Goal: Information Seeking & Learning: Check status

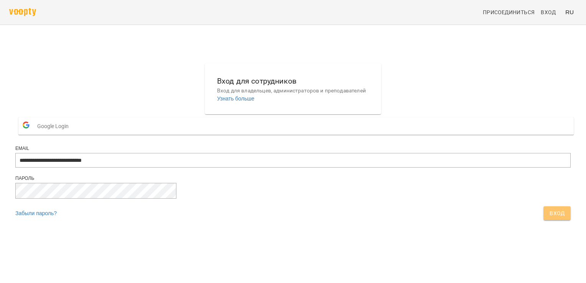
click at [550, 218] on span "Вход" at bounding box center [557, 213] width 15 height 9
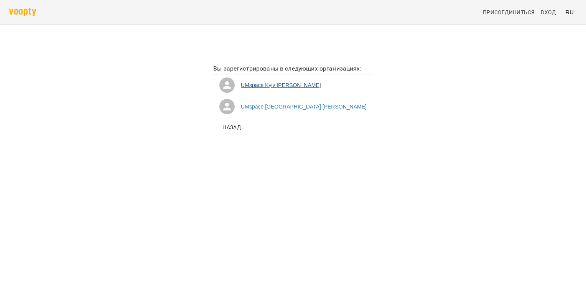
click at [278, 88] on li "UMspace [PERSON_NAME]" at bounding box center [293, 84] width 160 height 21
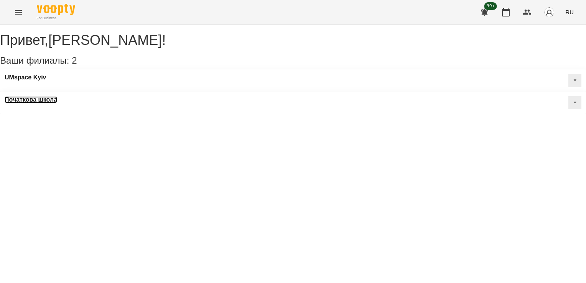
click at [57, 96] on h3 "Початкова школа" at bounding box center [31, 99] width 53 height 7
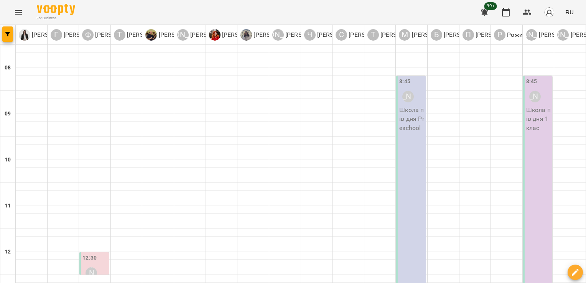
drag, startPoint x: 29, startPoint y: 12, endPoint x: 16, endPoint y: 11, distance: 13.0
click at [16, 11] on div "For Business 99+ RU" at bounding box center [293, 12] width 586 height 25
click at [16, 11] on icon "Menu" at bounding box center [18, 12] width 9 height 9
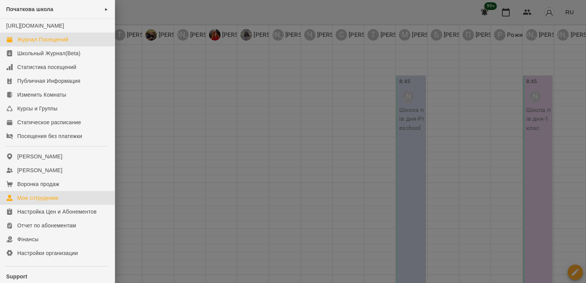
click at [38, 205] on link "Мои сотрудники" at bounding box center [57, 198] width 115 height 14
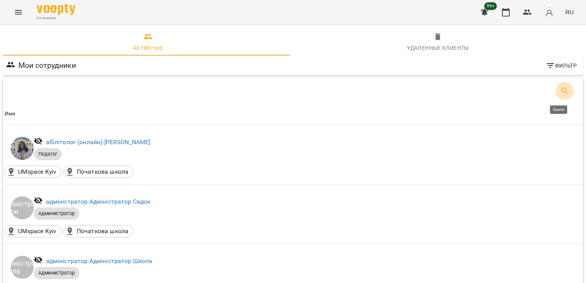
click at [560, 91] on icon "Search" at bounding box center [564, 90] width 9 height 9
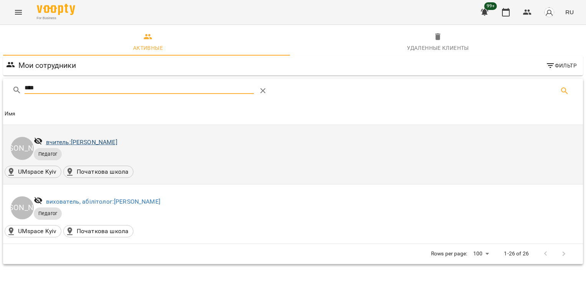
type input "****"
click at [90, 142] on link "вчитель: Мінакова Олена" at bounding box center [81, 141] width 71 height 7
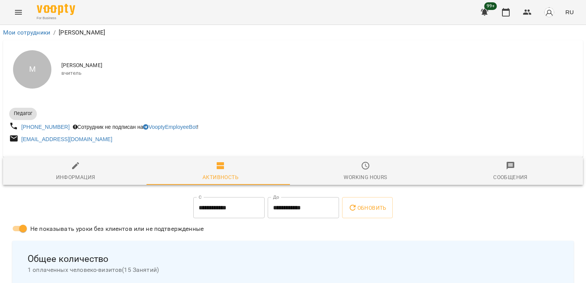
click at [54, 167] on span "Информация" at bounding box center [76, 171] width 136 height 21
select select "**"
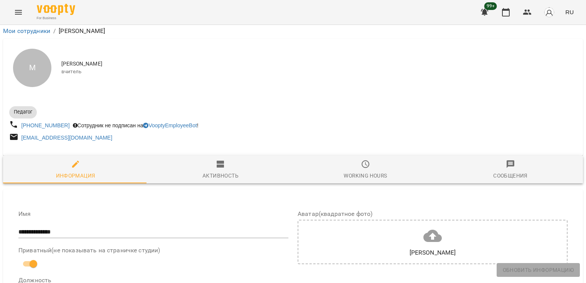
scroll to position [584, 0]
click at [17, 12] on icon "Menu" at bounding box center [18, 12] width 9 height 9
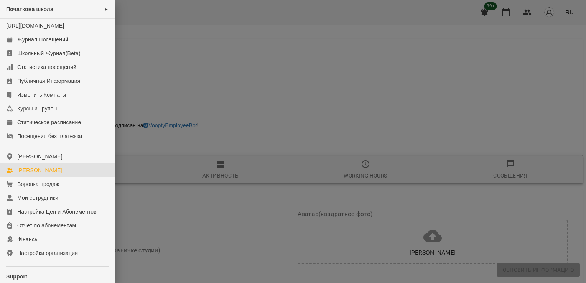
click at [35, 174] on div "Мои Клиенты" at bounding box center [39, 170] width 45 height 8
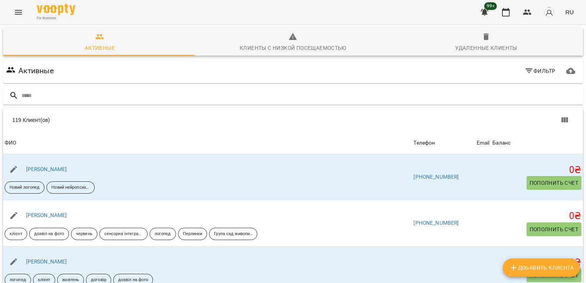
click at [26, 9] on button "Menu" at bounding box center [18, 12] width 18 height 18
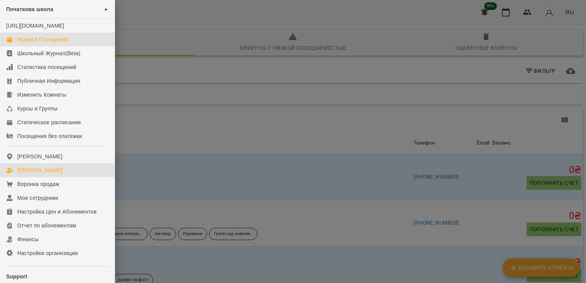
click at [31, 43] on div "Журнал Посещений" at bounding box center [42, 40] width 51 height 8
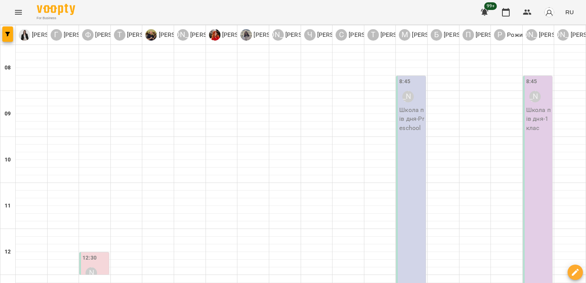
type input "**********"
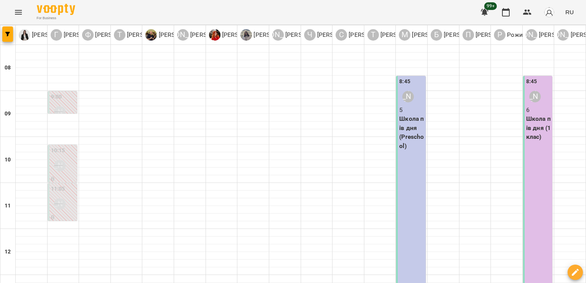
click at [407, 201] on div "8:45 Мінакова Олена 5 Школа пів дня (Preschool)" at bounding box center [411, 187] width 30 height 222
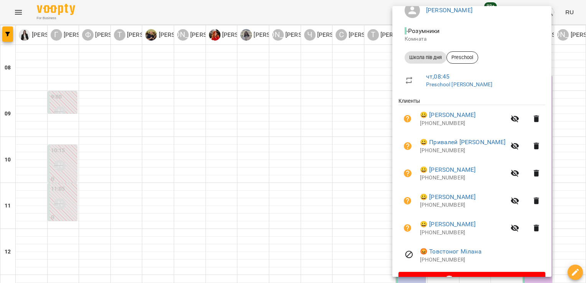
scroll to position [92, 0]
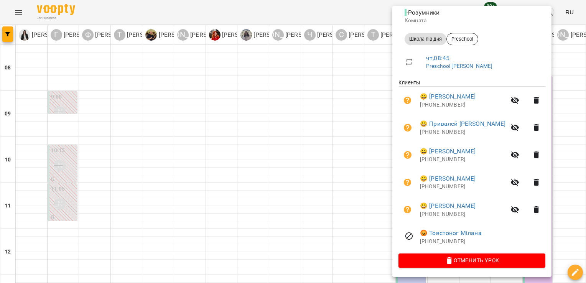
click at [549, 162] on div at bounding box center [293, 141] width 586 height 283
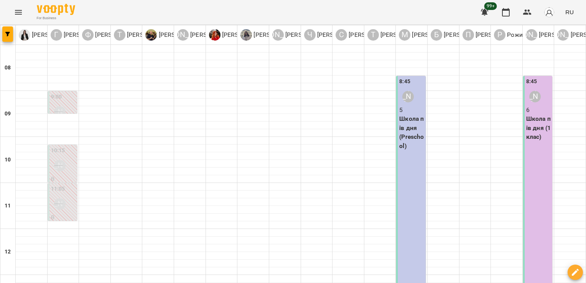
type input "**********"
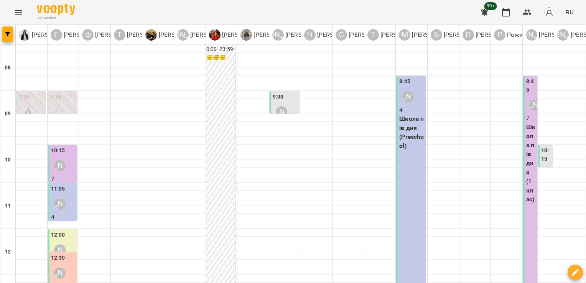
click at [413, 156] on div "8:45 Мінакова Олена 4 Школа пів дня (Preschool)" at bounding box center [411, 187] width 30 height 222
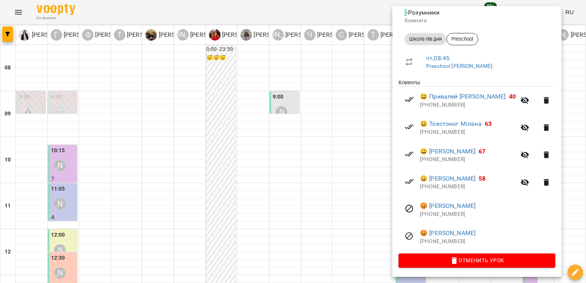
click at [254, 181] on div at bounding box center [293, 141] width 586 height 283
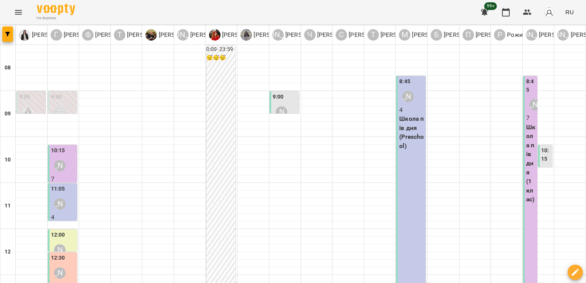
click at [284, 104] on div "Компаніченко Марія" at bounding box center [282, 112] width 18 height 18
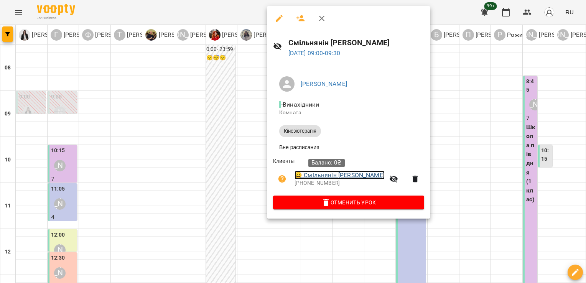
click at [324, 176] on link "😀 Смільнянін Мирон" at bounding box center [340, 175] width 90 height 9
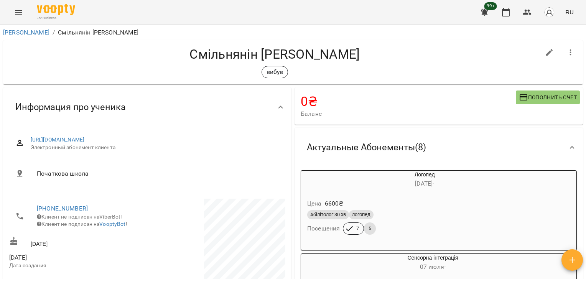
click at [250, 51] on h4 "Смільнянін Мирон" at bounding box center [274, 54] width 531 height 16
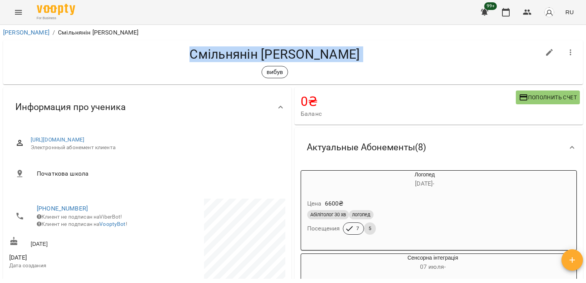
click at [250, 51] on h4 "Смільнянін Мирон" at bounding box center [274, 54] width 531 height 16
click at [174, 57] on h4 "Смільнянін Мирон" at bounding box center [274, 54] width 531 height 16
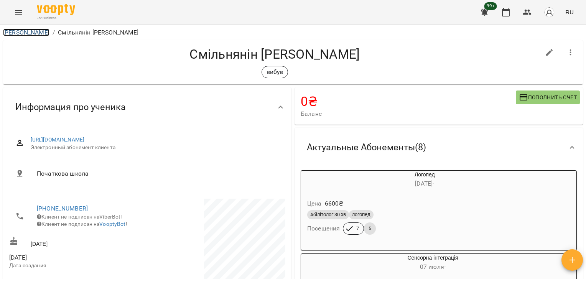
click at [35, 31] on link "Мои Клиенты" at bounding box center [26, 32] width 46 height 7
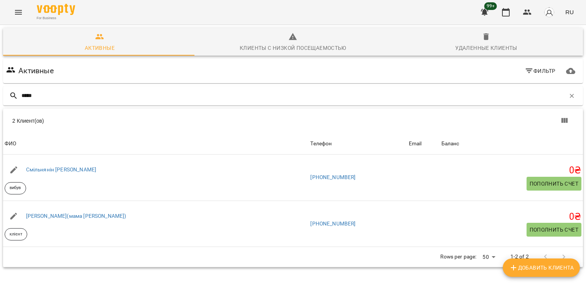
type input "*****"
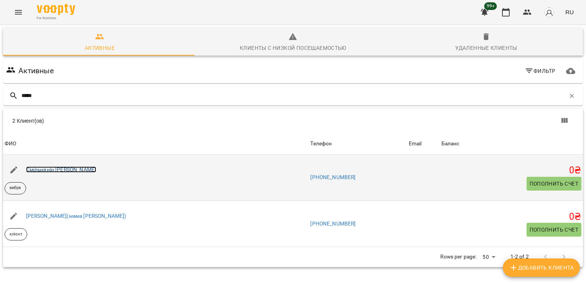
click at [52, 171] on link "Смільнянін Мирон" at bounding box center [61, 169] width 71 height 6
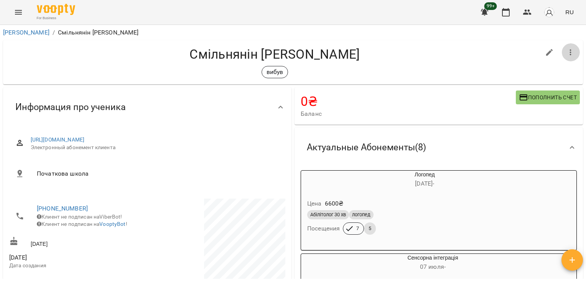
click at [562, 52] on button "button" at bounding box center [571, 52] width 18 height 18
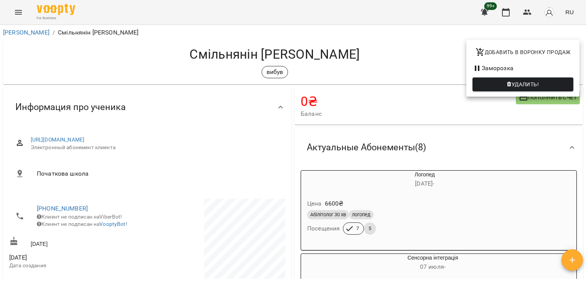
click at [409, 48] on div at bounding box center [293, 141] width 586 height 283
